Goal: Check status: Check status

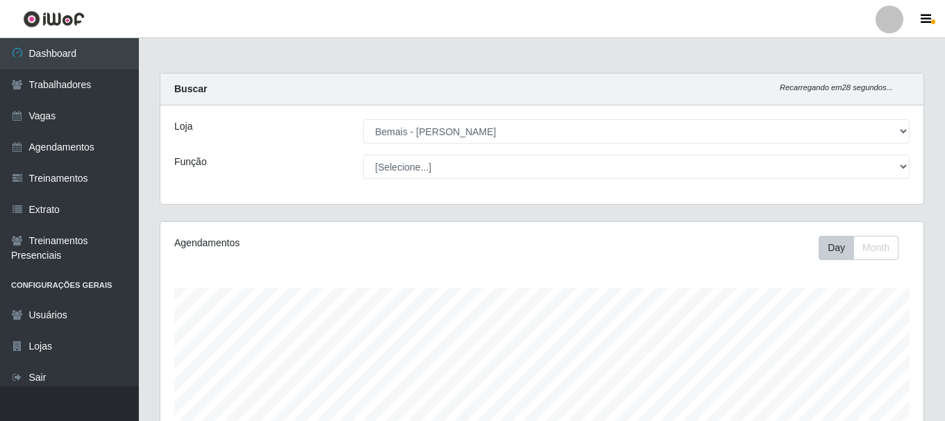
select select "230"
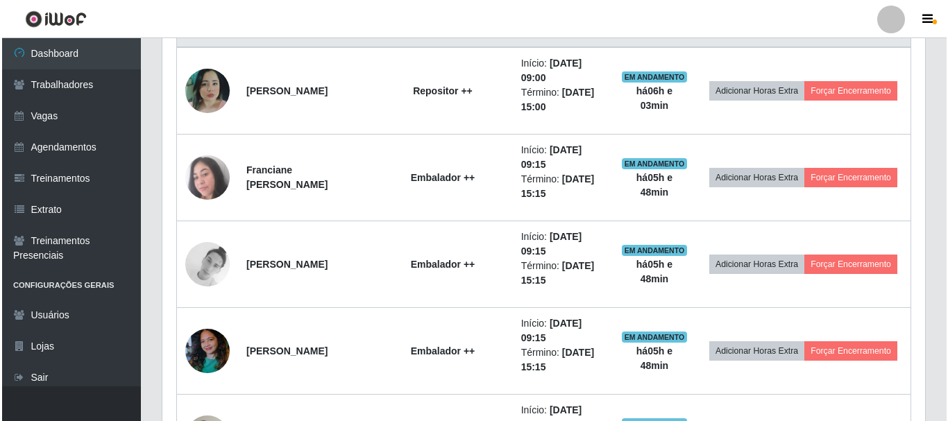
scroll to position [486, 0]
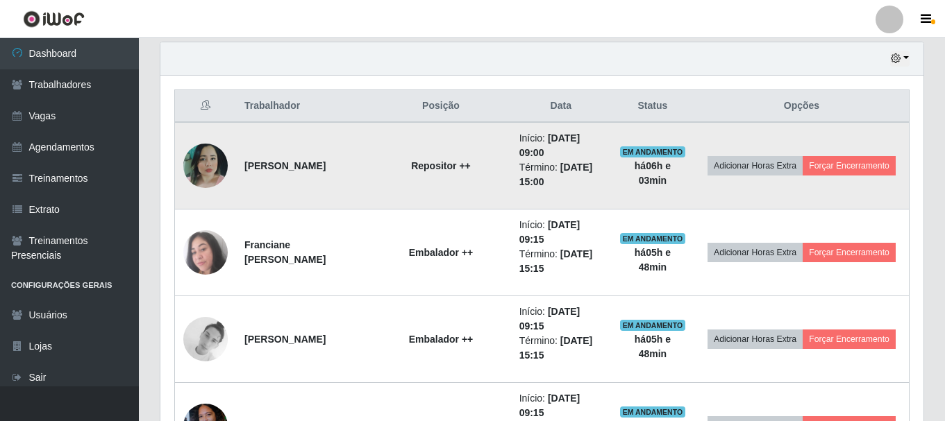
click at [208, 167] on img at bounding box center [205, 166] width 44 height 44
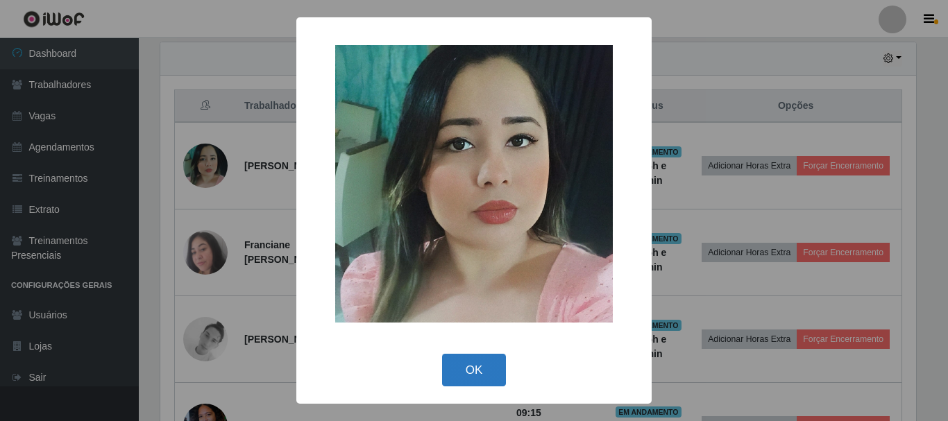
click at [484, 369] on button "OK" at bounding box center [474, 370] width 65 height 33
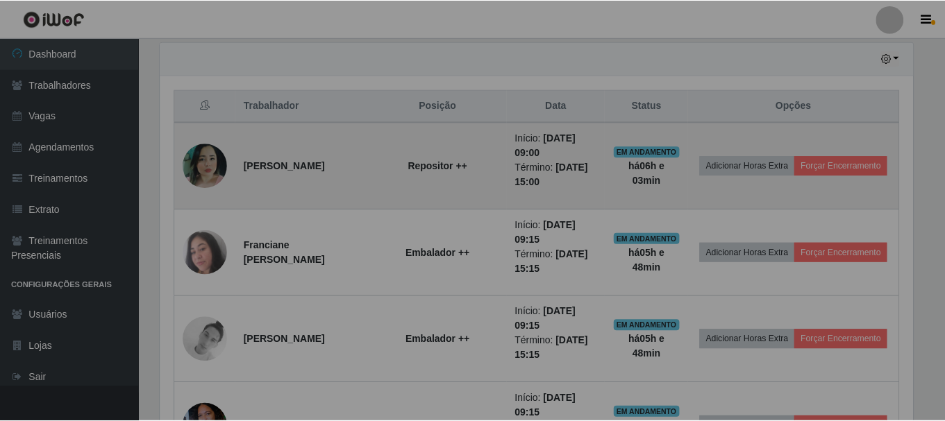
scroll to position [288, 763]
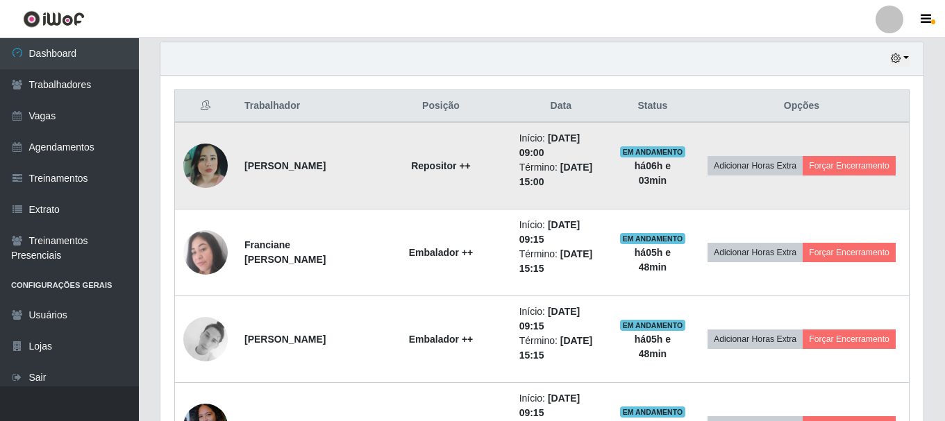
click at [199, 163] on img at bounding box center [205, 166] width 44 height 44
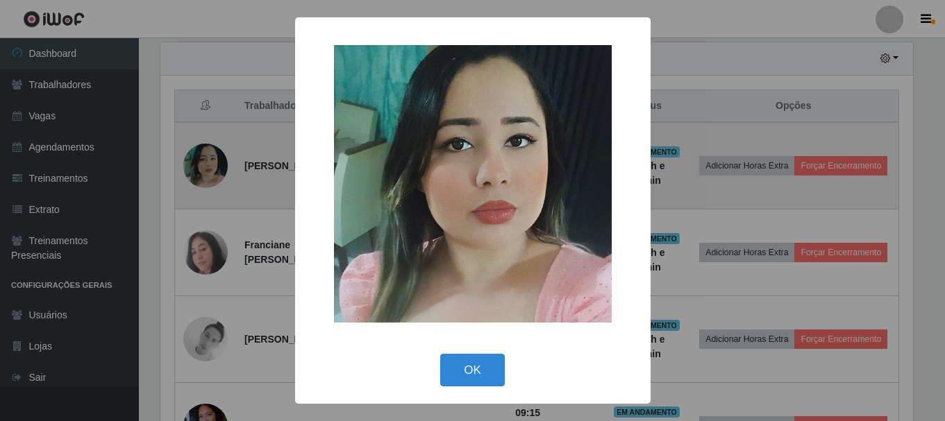
scroll to position [288, 756]
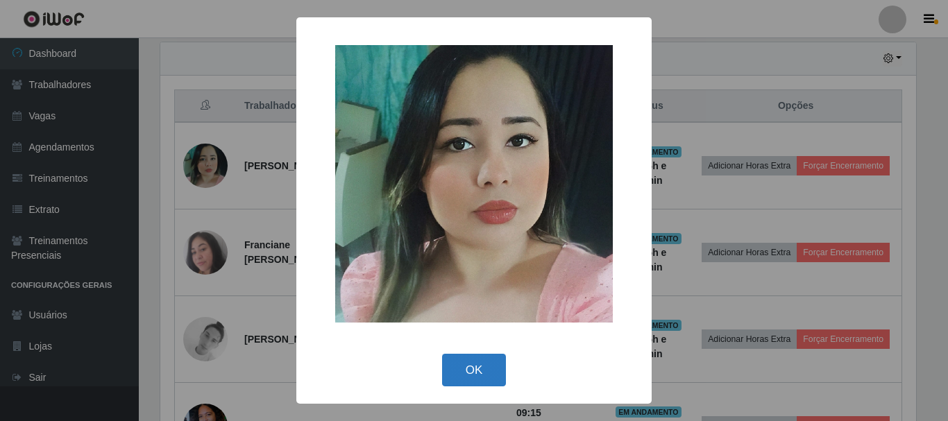
click at [482, 378] on button "OK" at bounding box center [474, 370] width 65 height 33
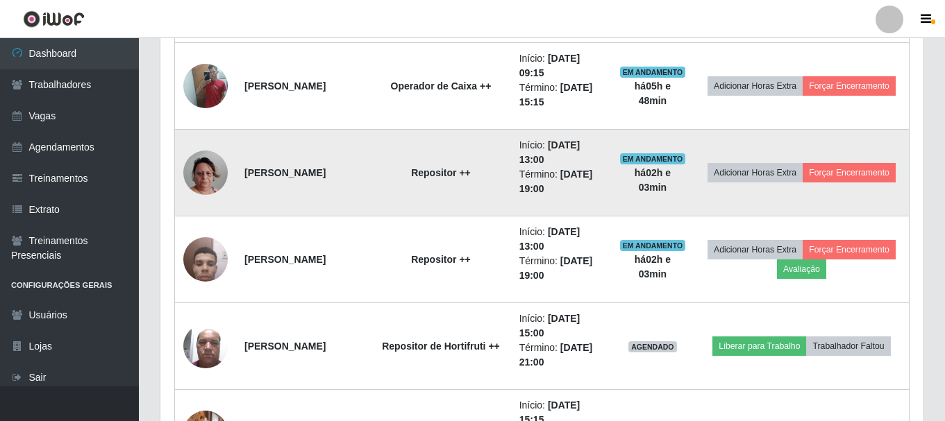
scroll to position [1111, 0]
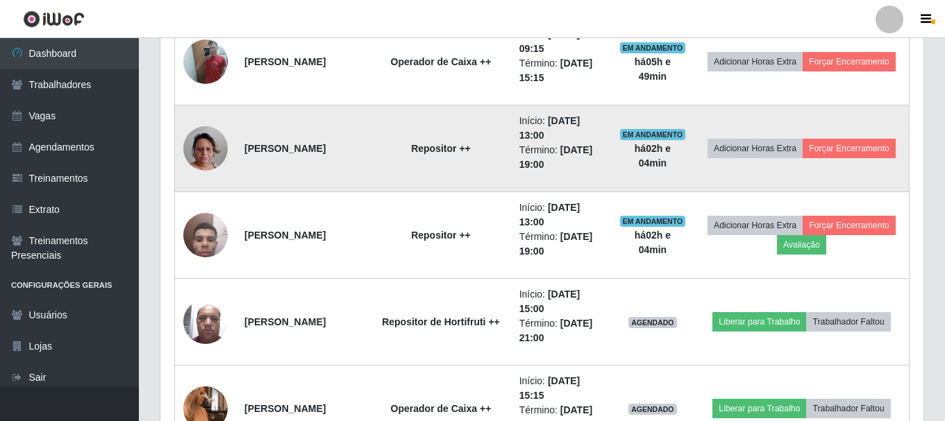
click at [221, 149] on img at bounding box center [205, 148] width 44 height 79
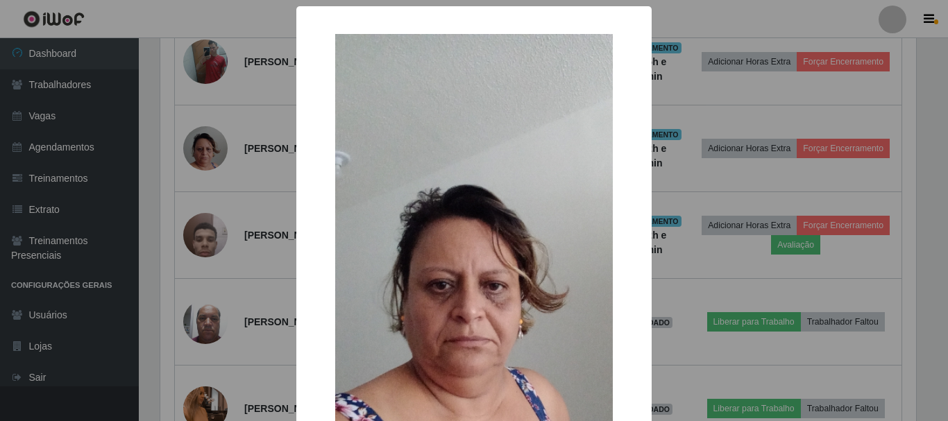
click at [242, 178] on div "× OK Cancel" at bounding box center [474, 210] width 948 height 421
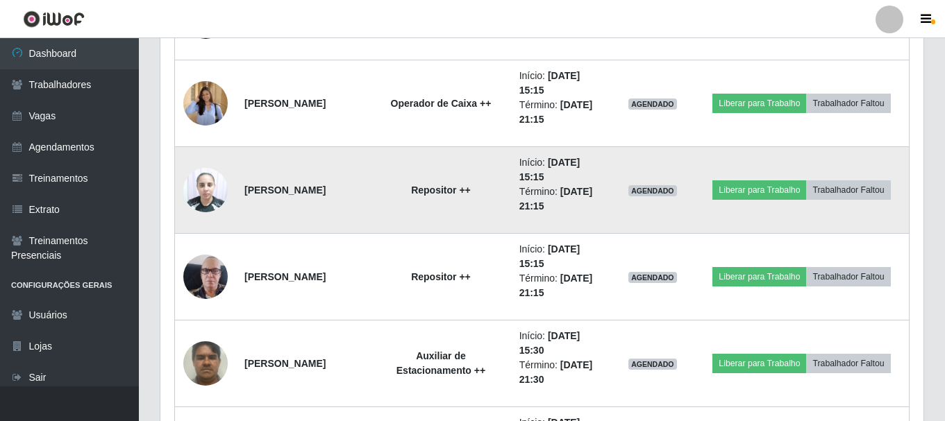
scroll to position [1527, 0]
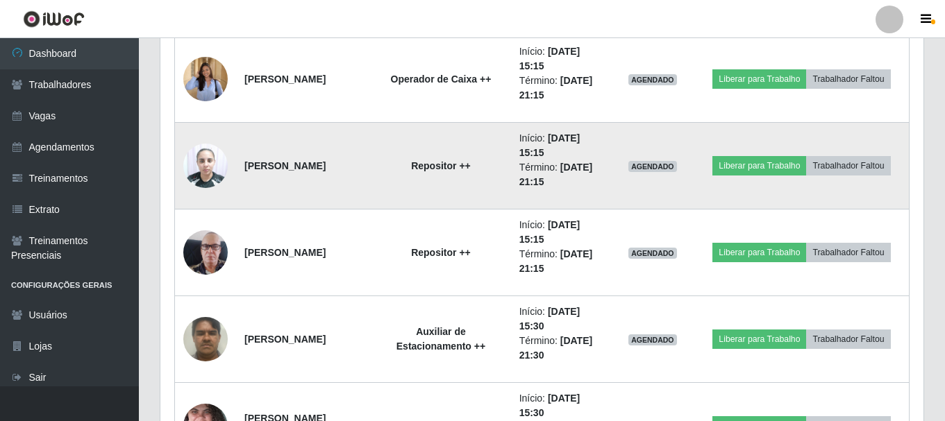
click at [208, 169] on img at bounding box center [205, 165] width 44 height 59
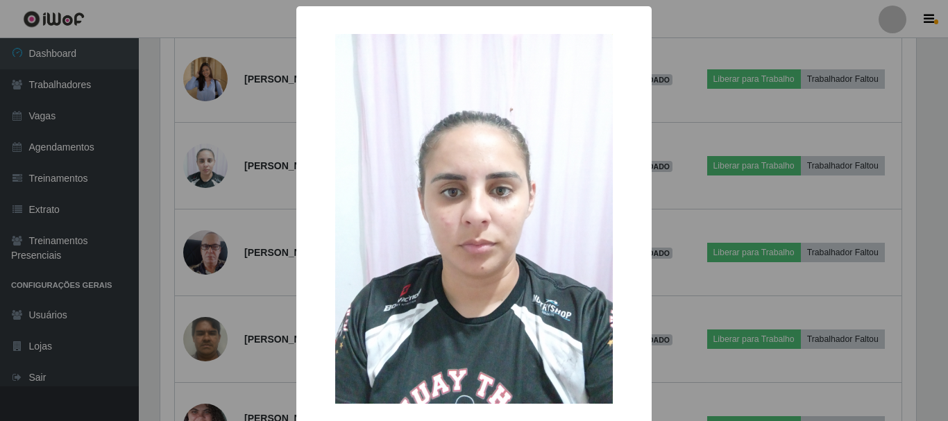
click at [235, 185] on div "× OK Cancel" at bounding box center [474, 210] width 948 height 421
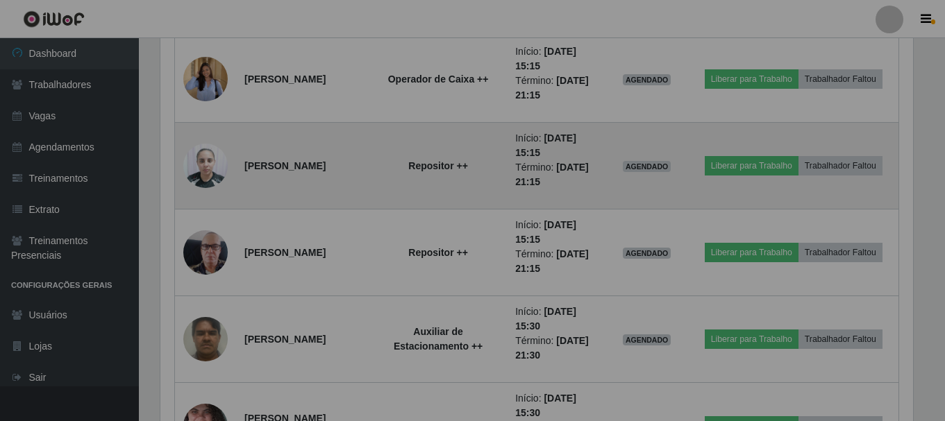
scroll to position [288, 763]
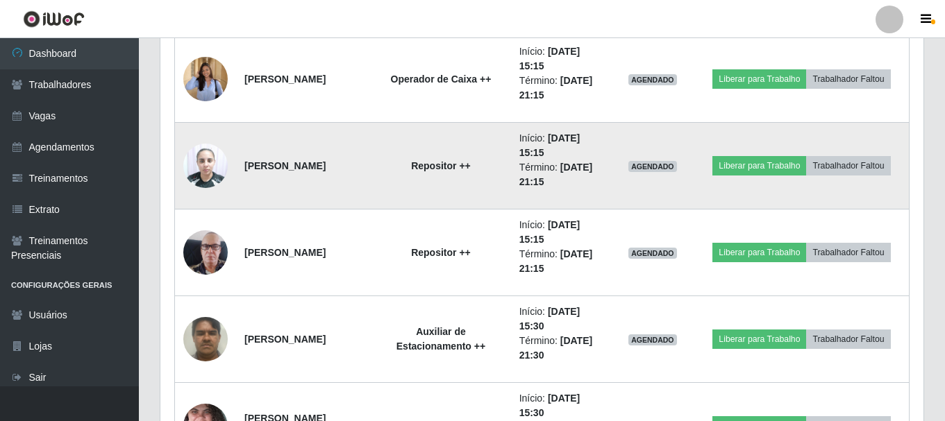
click at [199, 174] on img at bounding box center [205, 165] width 44 height 59
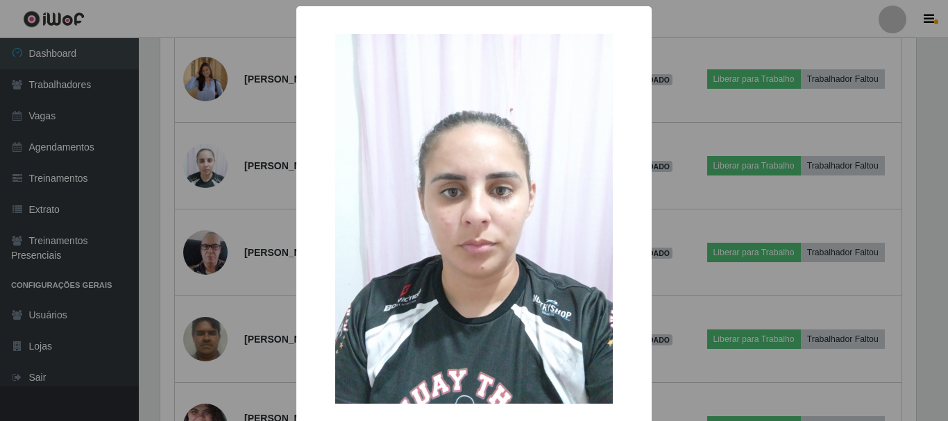
click at [258, 180] on div "× OK Cancel" at bounding box center [474, 210] width 948 height 421
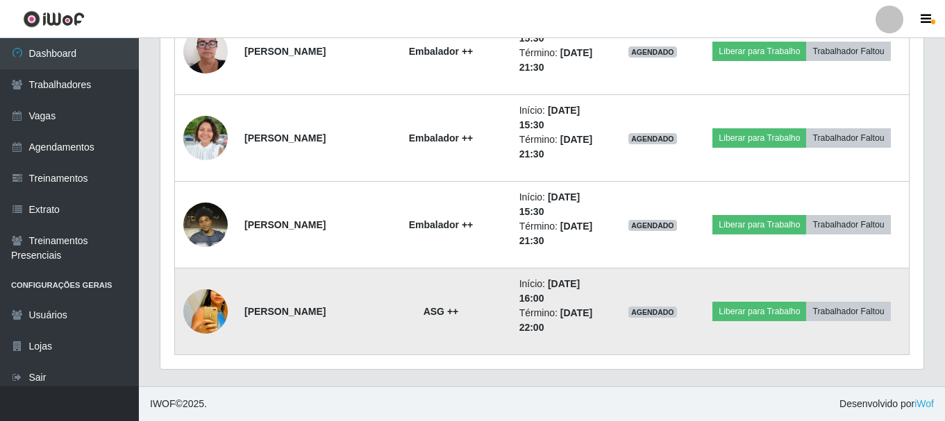
click at [203, 305] on img at bounding box center [205, 311] width 44 height 65
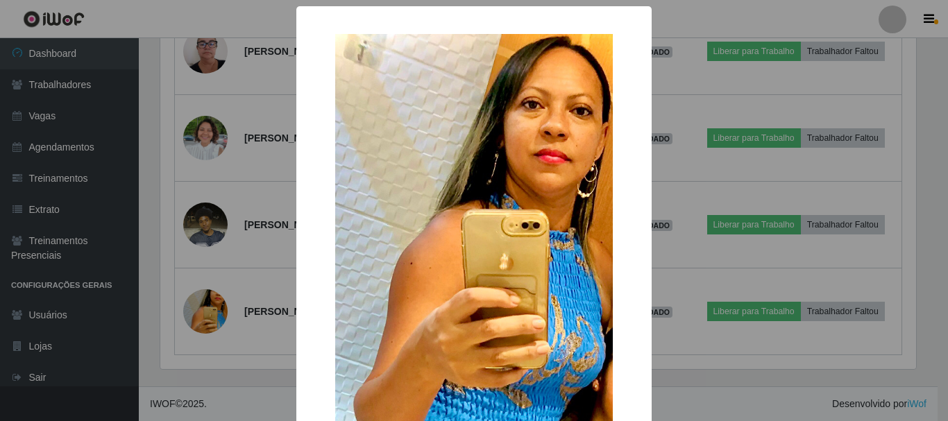
click at [218, 165] on div "× OK Cancel" at bounding box center [474, 210] width 948 height 421
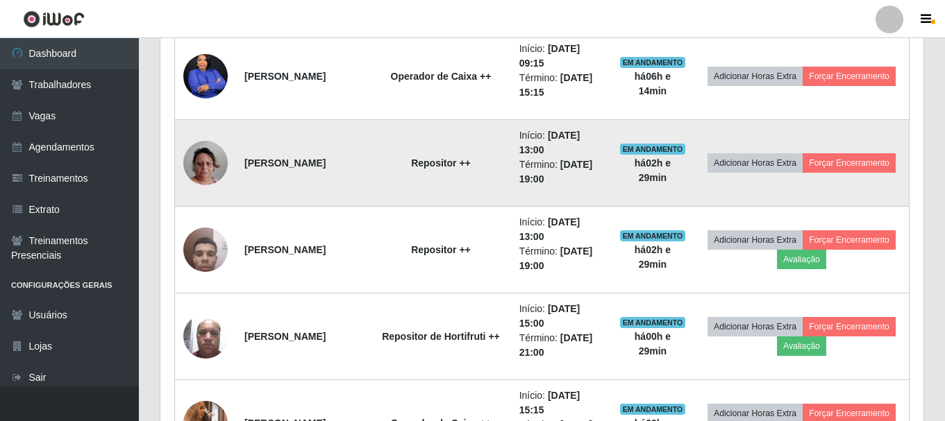
scroll to position [645, 0]
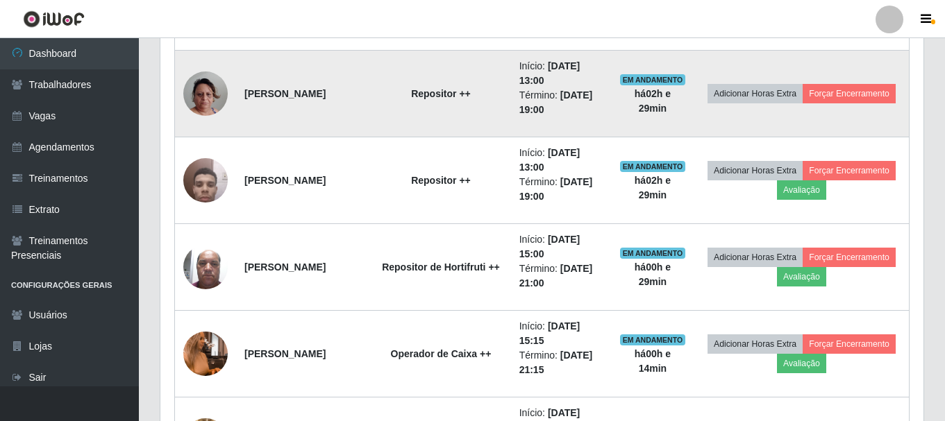
click at [206, 98] on img at bounding box center [205, 93] width 44 height 79
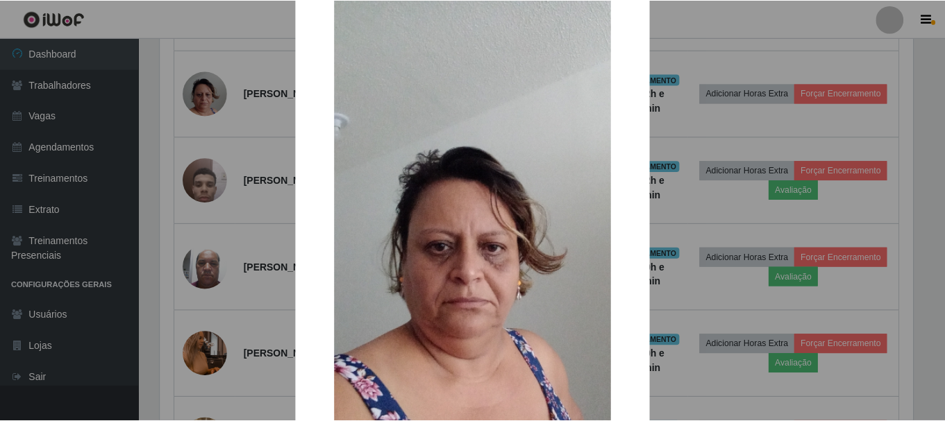
scroll to position [69, 0]
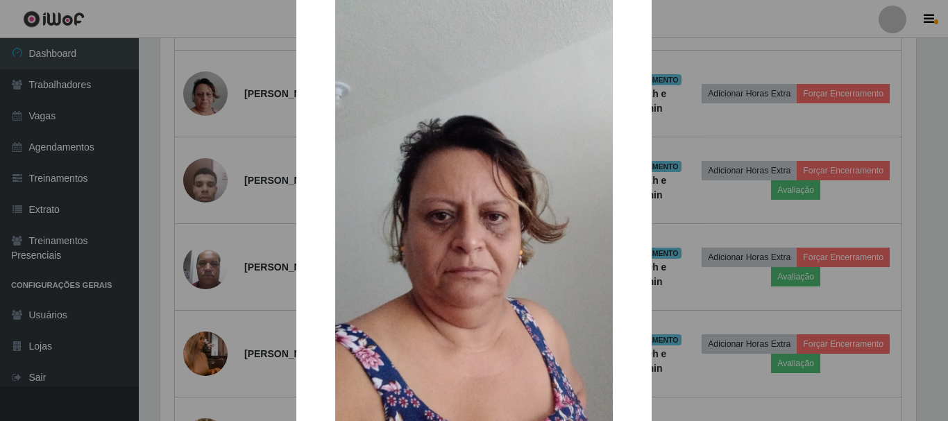
click at [253, 228] on div "× OK Cancel" at bounding box center [474, 210] width 948 height 421
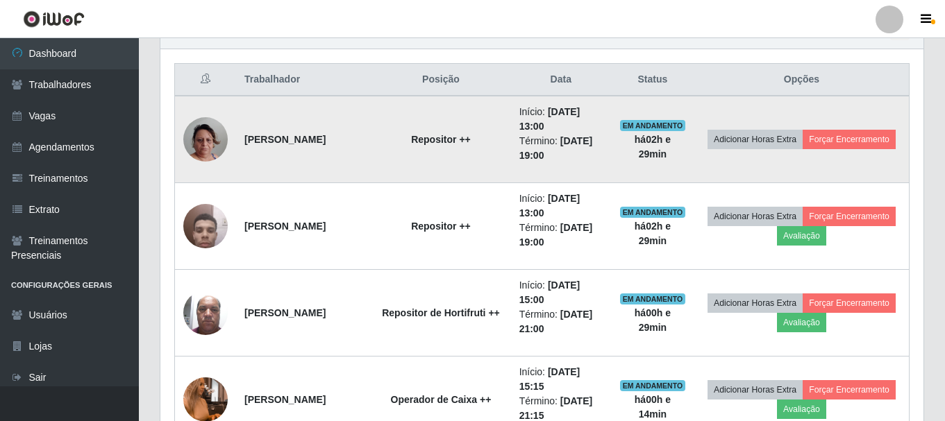
scroll to position [425, 0]
